Goal: Information Seeking & Learning: Learn about a topic

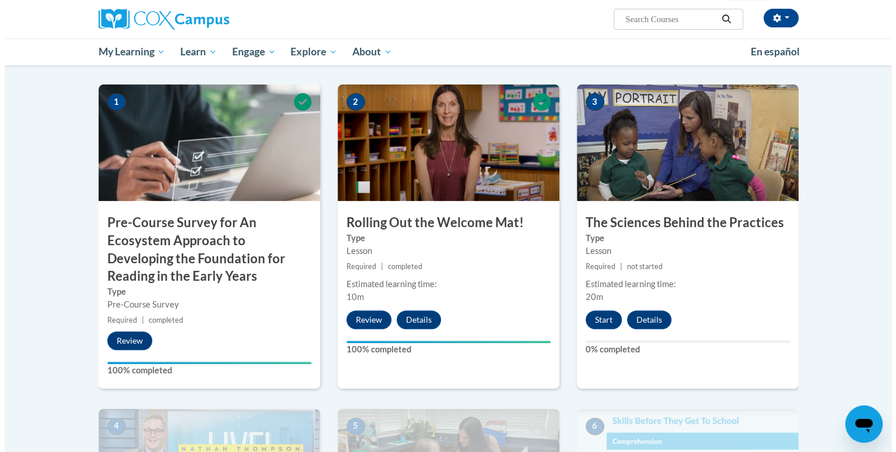
scroll to position [244, 0]
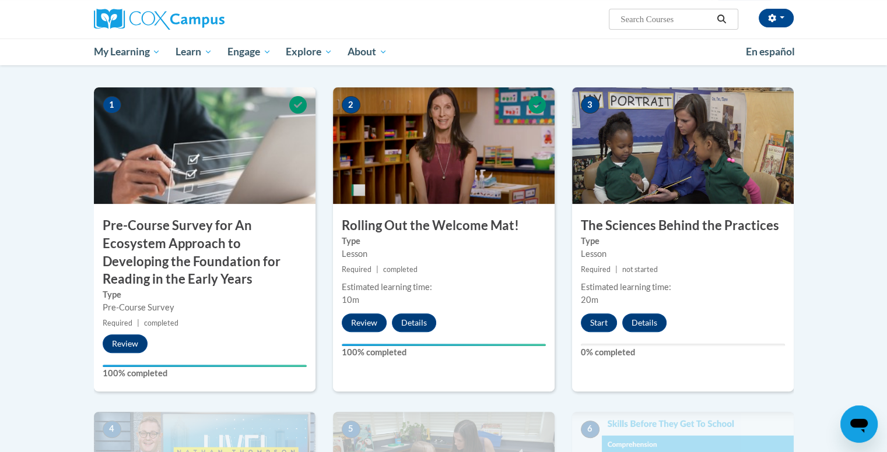
click at [679, 143] on img at bounding box center [683, 145] width 222 height 117
click at [605, 325] on button "Start" at bounding box center [599, 323] width 36 height 19
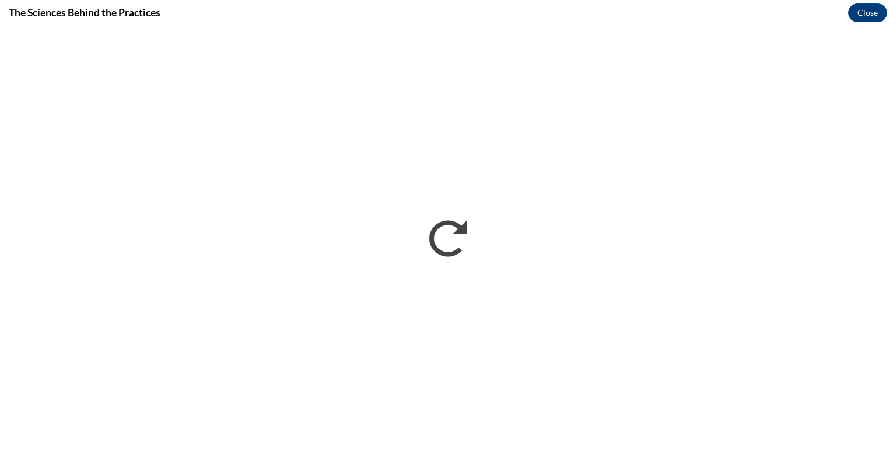
scroll to position [0, 0]
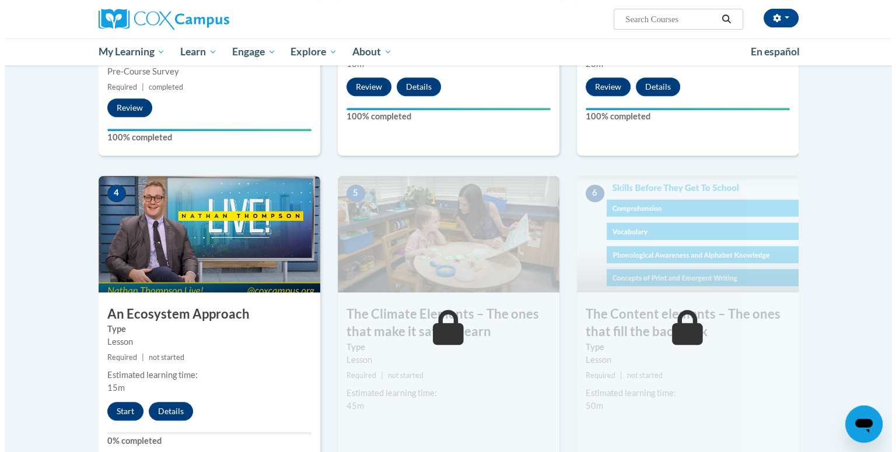
scroll to position [470, 0]
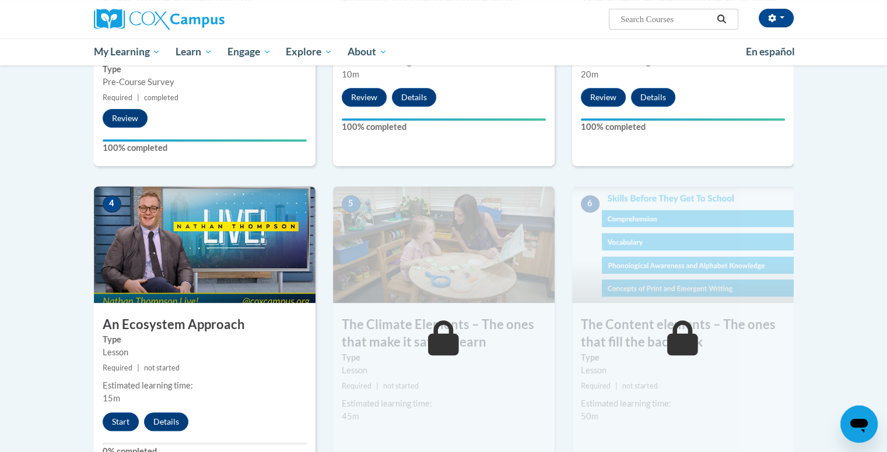
click at [201, 271] on img at bounding box center [205, 245] width 222 height 117
click at [120, 416] on button "Start" at bounding box center [121, 422] width 36 height 19
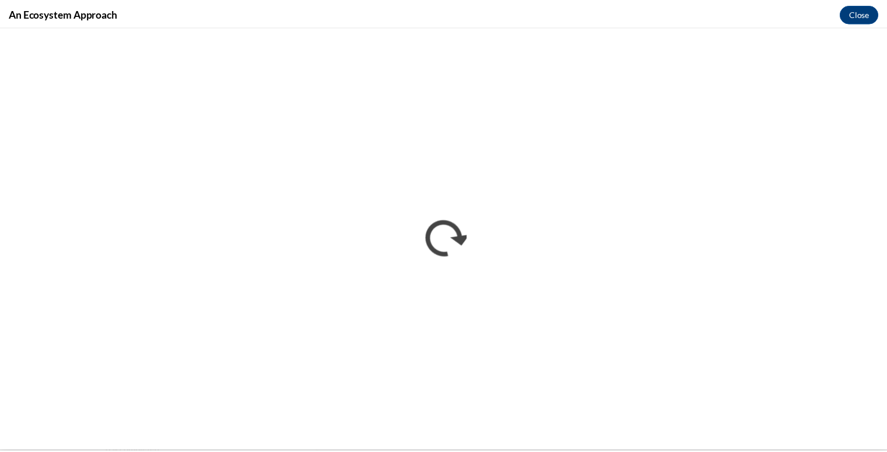
scroll to position [0, 0]
click at [872, 13] on button "Close" at bounding box center [867, 12] width 39 height 19
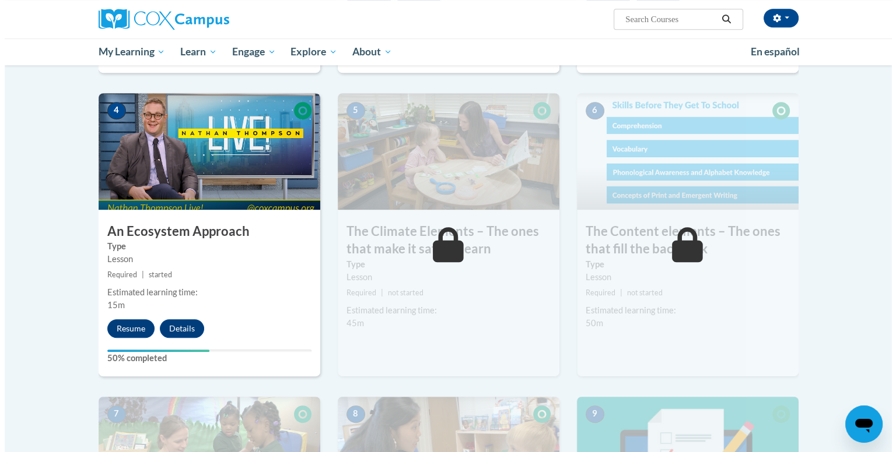
scroll to position [570, 0]
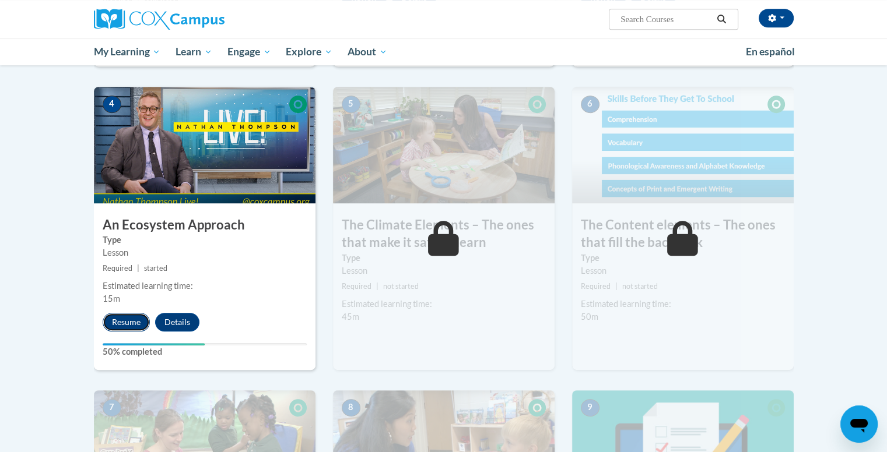
click at [111, 317] on button "Resume" at bounding box center [126, 322] width 47 height 19
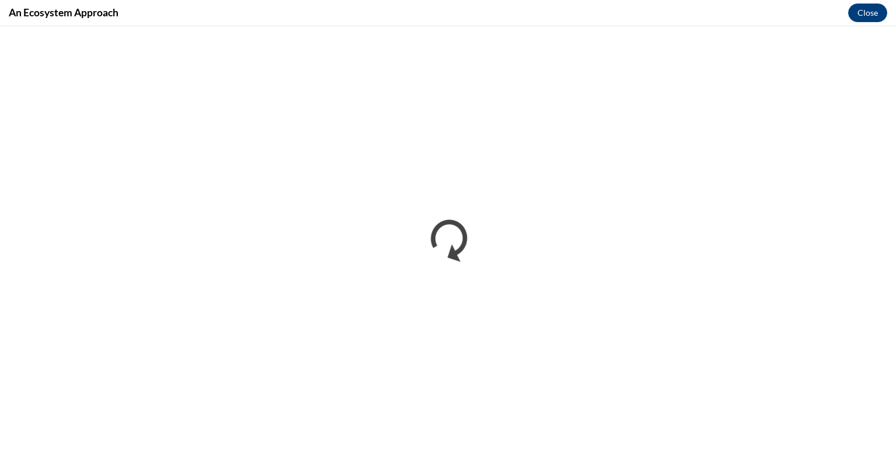
scroll to position [0, 0]
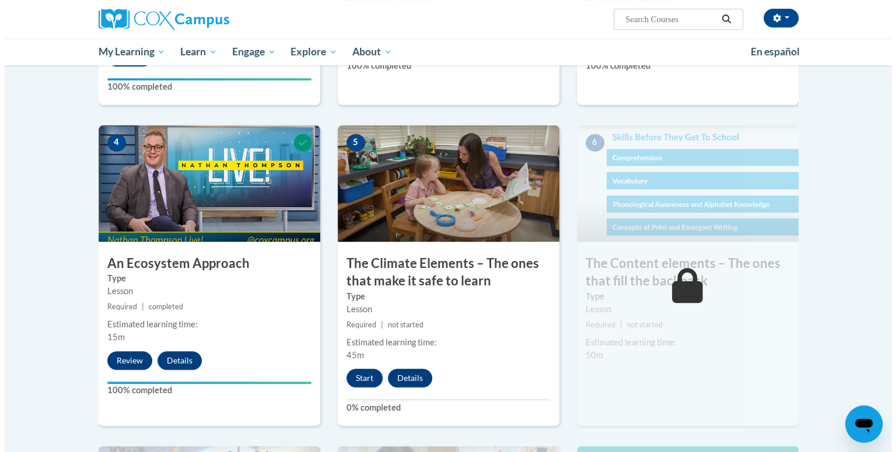
scroll to position [527, 0]
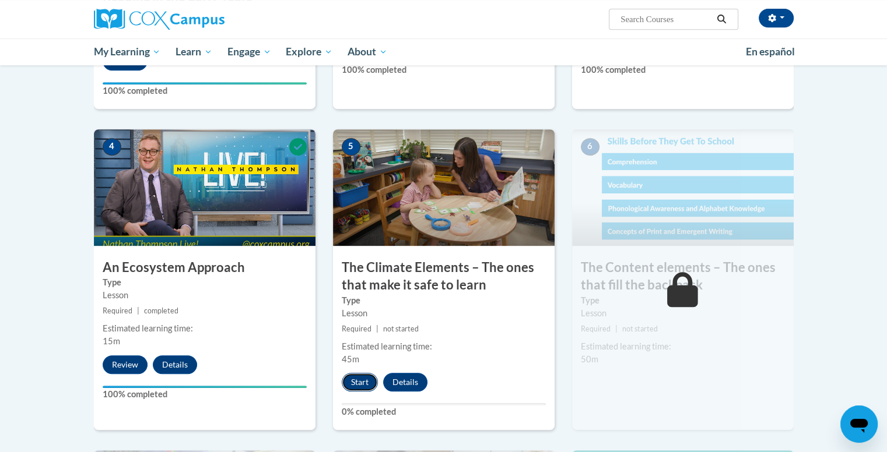
click at [358, 381] on button "Start" at bounding box center [360, 382] width 36 height 19
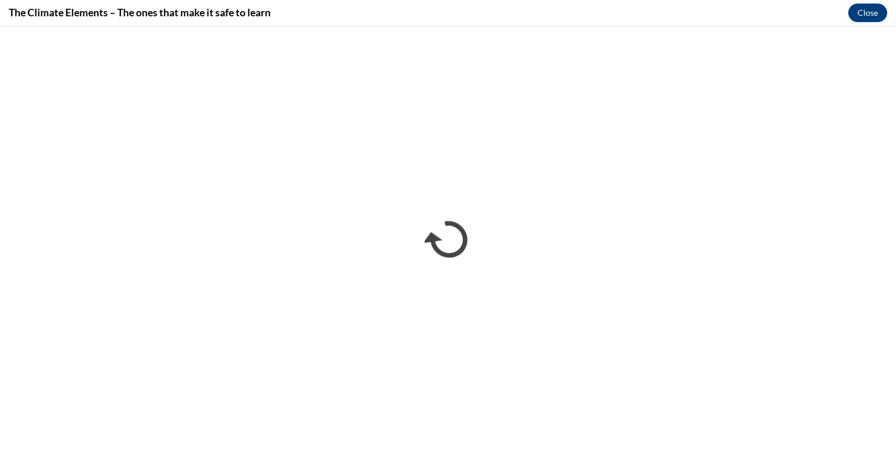
scroll to position [0, 0]
